Goal: Transaction & Acquisition: Purchase product/service

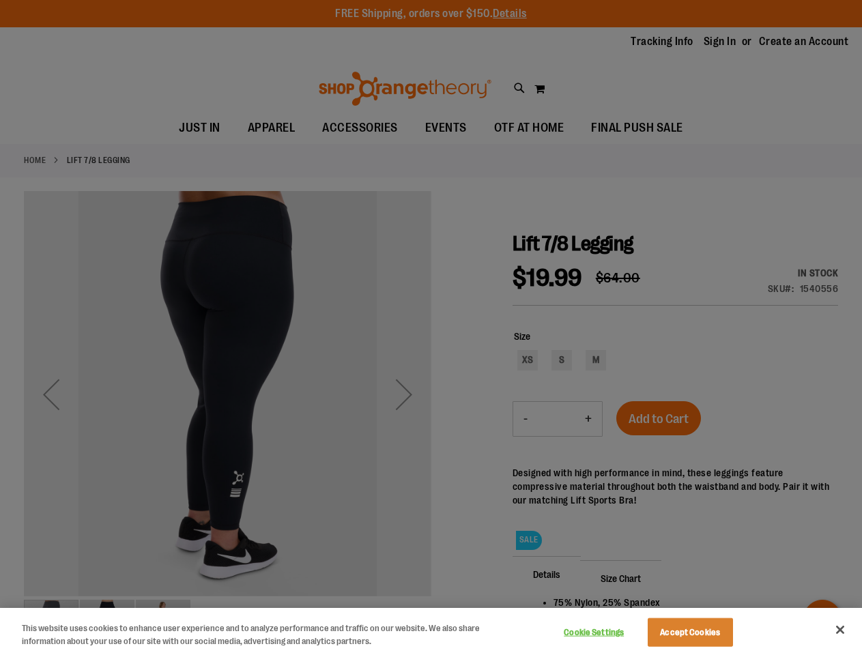
click at [431, 328] on div at bounding box center [431, 327] width 862 height 655
click at [611, 633] on button "Cookie Settings" at bounding box center [594, 632] width 85 height 27
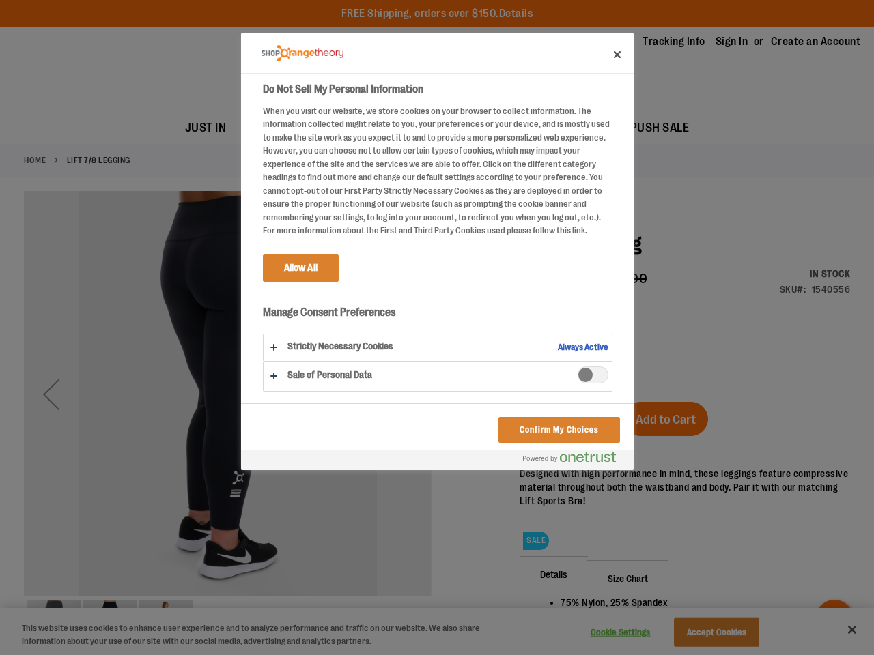
click at [707, 633] on div at bounding box center [437, 327] width 874 height 655
click at [840, 630] on div at bounding box center [437, 327] width 874 height 655
click at [714, 655] on html "Skip to Content The store will not work correctly when cookies are disabled. FR…" at bounding box center [437, 327] width 874 height 655
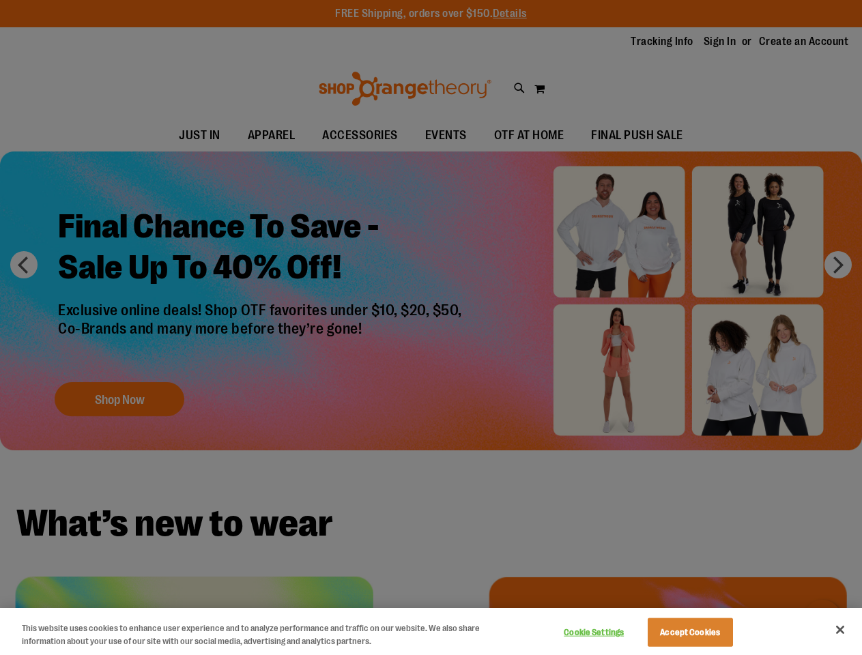
click at [431, 328] on div at bounding box center [431, 327] width 862 height 655
click at [611, 633] on button "Cookie Settings" at bounding box center [594, 632] width 85 height 27
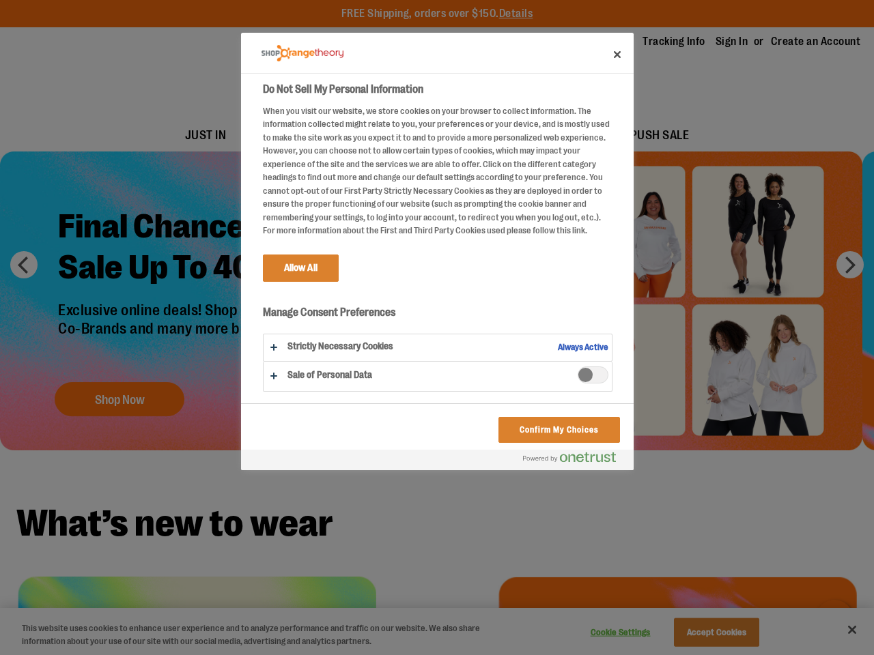
click at [707, 633] on div at bounding box center [437, 327] width 874 height 655
click at [840, 630] on div at bounding box center [437, 327] width 874 height 655
click at [714, 655] on html "Skip to Content The store will not work correctly when cookies are disabled. FR…" at bounding box center [437, 327] width 874 height 655
